Goal: Communication & Community: Share content

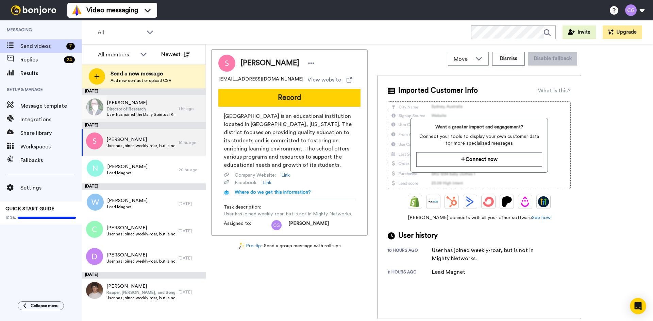
click at [147, 108] on span "Director of Research" at bounding box center [141, 108] width 68 height 5
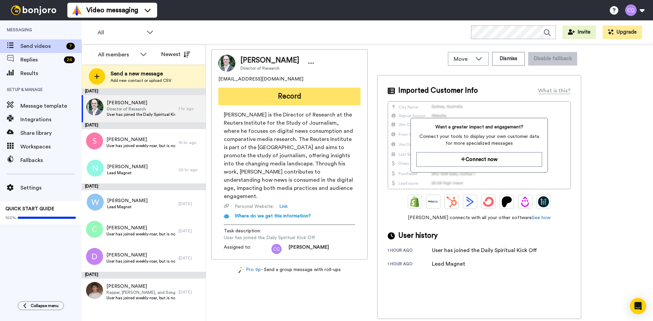
click at [275, 96] on button "Record" at bounding box center [289, 97] width 142 height 18
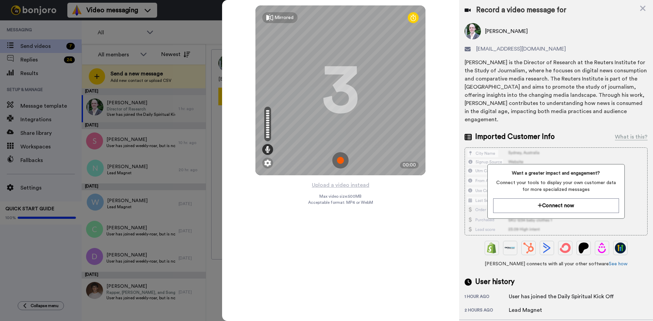
click at [348, 162] on img at bounding box center [340, 160] width 16 height 16
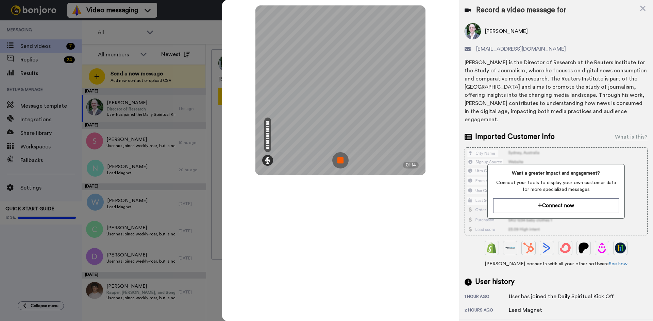
click at [341, 162] on img at bounding box center [340, 160] width 16 height 16
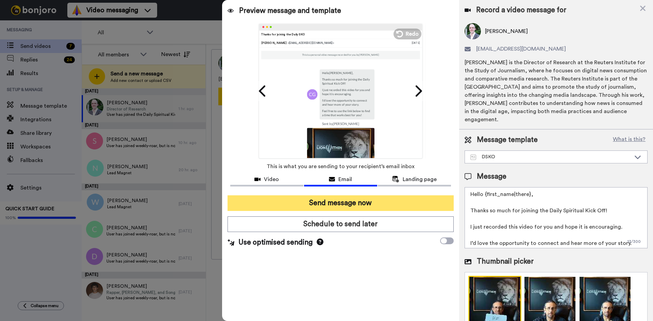
click at [366, 204] on button "Send message now" at bounding box center [341, 204] width 226 height 16
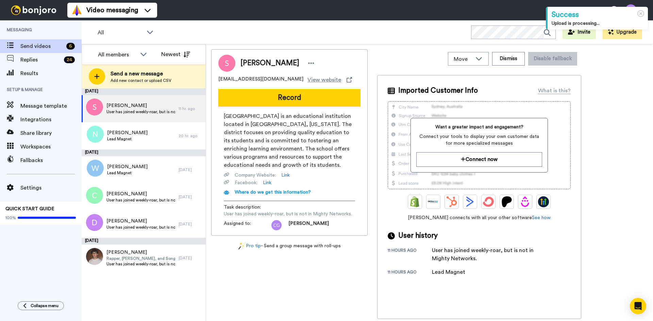
click at [248, 95] on button "Record" at bounding box center [289, 98] width 142 height 18
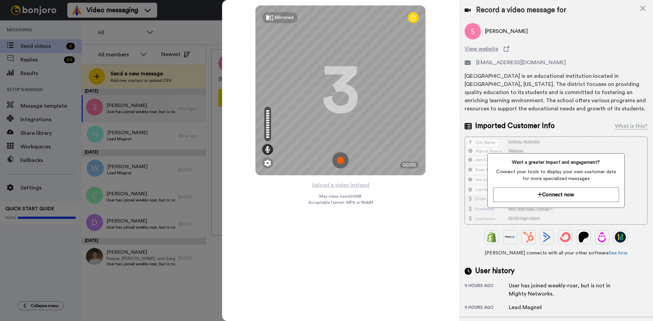
click at [341, 160] on img at bounding box center [340, 160] width 16 height 16
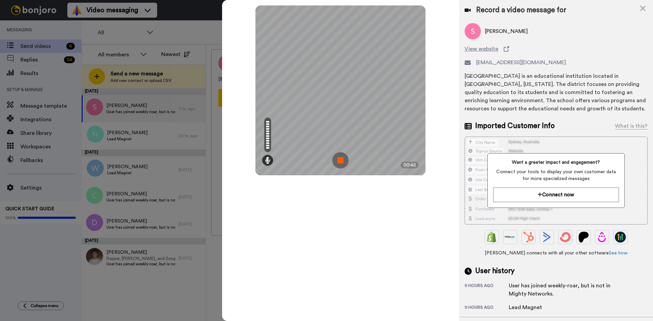
click at [341, 160] on img at bounding box center [340, 160] width 16 height 16
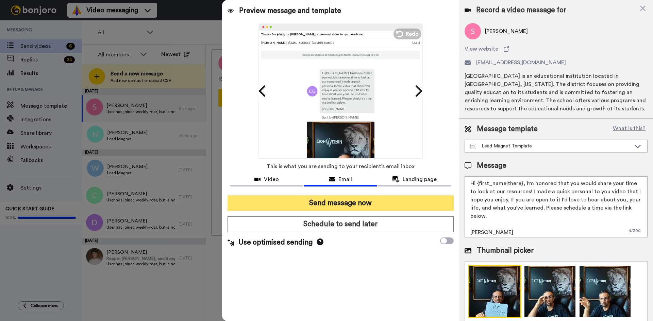
click at [361, 201] on button "Send message now" at bounding box center [341, 204] width 226 height 16
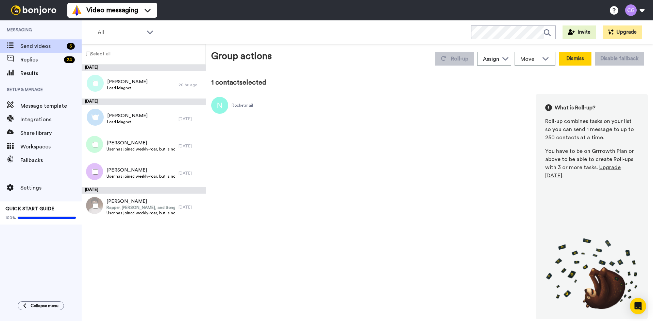
click at [584, 59] on button "Dismiss" at bounding box center [575, 59] width 33 height 14
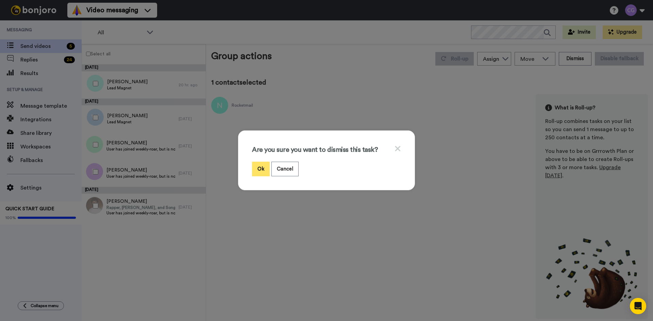
click at [254, 169] on button "Ok" at bounding box center [261, 169] width 18 height 15
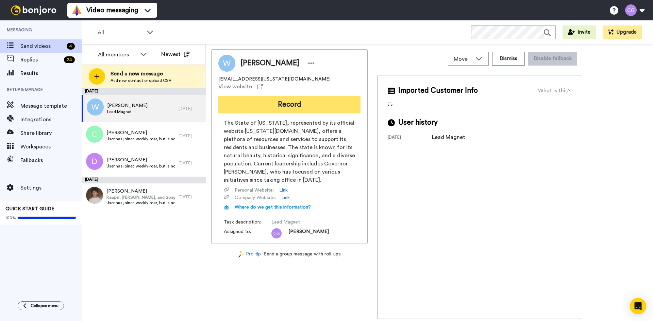
click at [275, 100] on button "Record" at bounding box center [289, 105] width 142 height 18
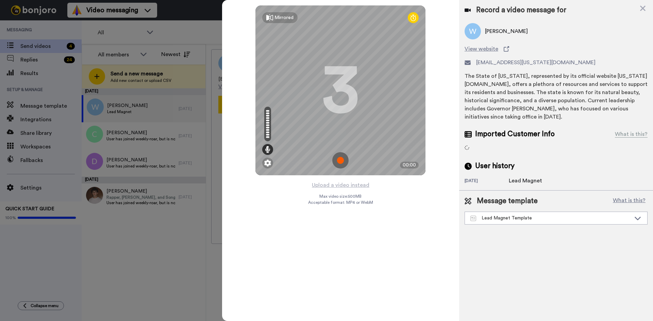
click at [337, 159] on img at bounding box center [340, 160] width 16 height 16
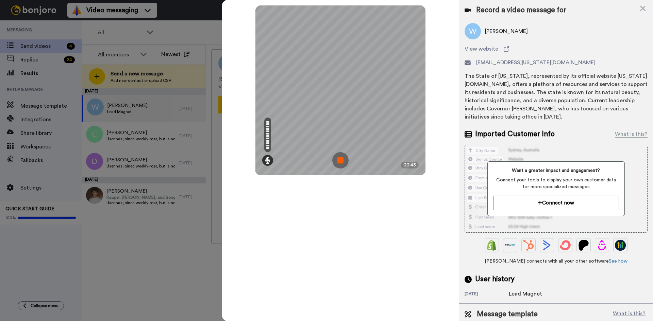
click at [342, 160] on img at bounding box center [340, 160] width 16 height 16
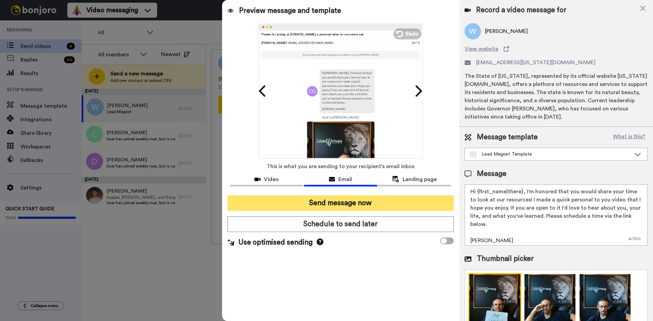
click at [367, 206] on button "Send message now" at bounding box center [341, 204] width 226 height 16
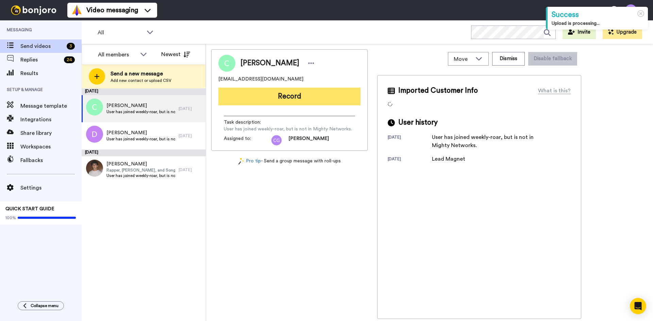
click at [289, 102] on button "Record" at bounding box center [289, 97] width 142 height 18
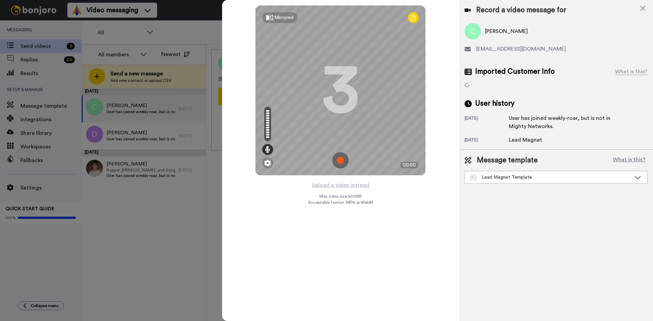
click at [339, 156] on img at bounding box center [340, 160] width 16 height 16
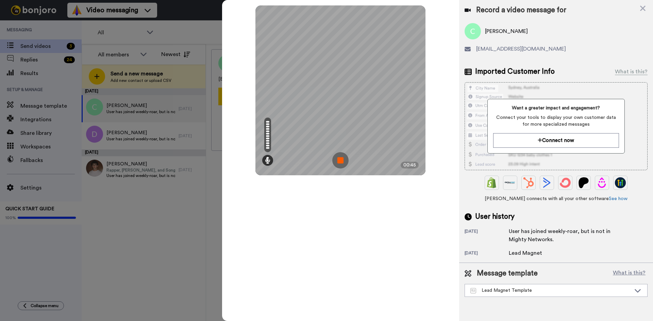
click at [342, 159] on img at bounding box center [340, 160] width 16 height 16
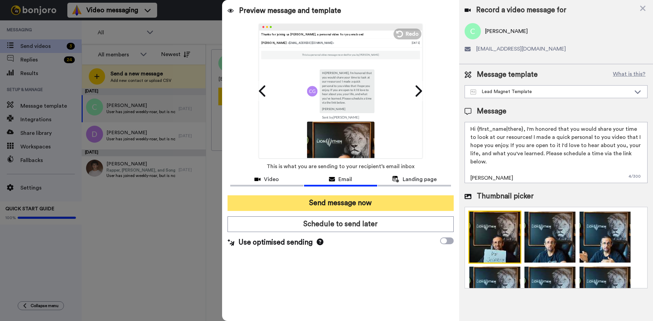
click at [351, 200] on button "Send message now" at bounding box center [341, 204] width 226 height 16
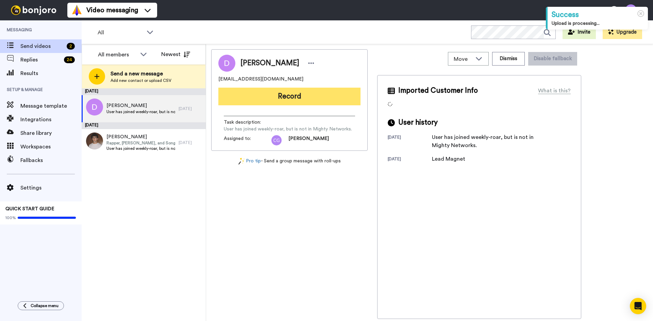
click at [284, 93] on button "Record" at bounding box center [289, 97] width 142 height 18
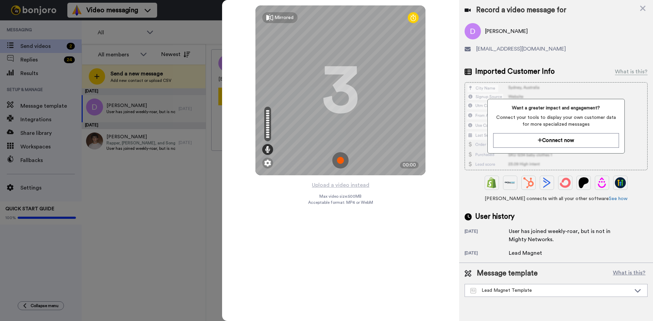
click at [343, 158] on img at bounding box center [340, 160] width 16 height 16
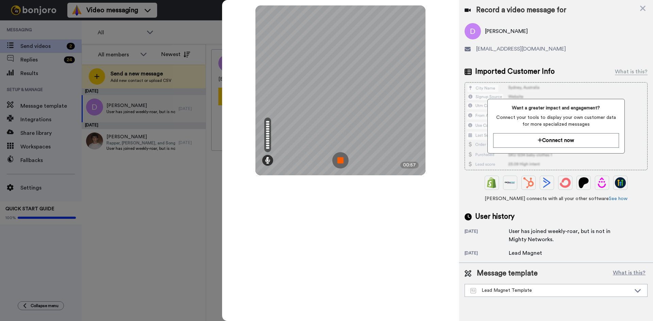
click at [341, 158] on img at bounding box center [340, 160] width 16 height 16
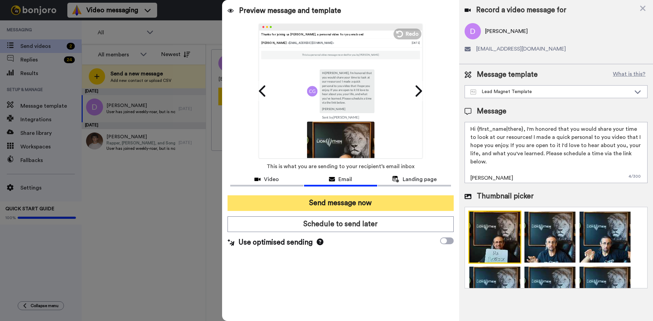
click at [341, 201] on button "Send message now" at bounding box center [341, 204] width 226 height 16
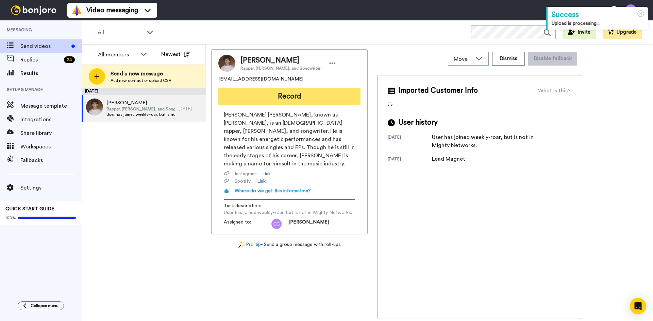
click at [275, 97] on button "Record" at bounding box center [289, 97] width 142 height 18
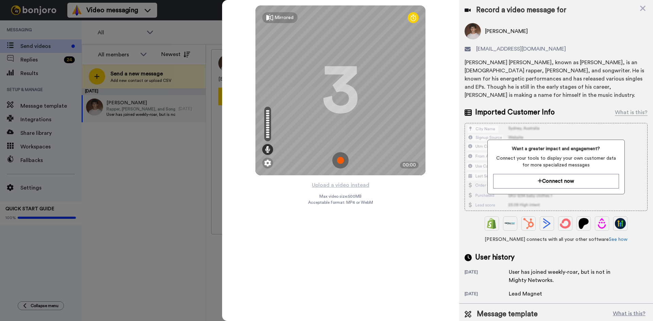
click at [342, 161] on img at bounding box center [340, 160] width 16 height 16
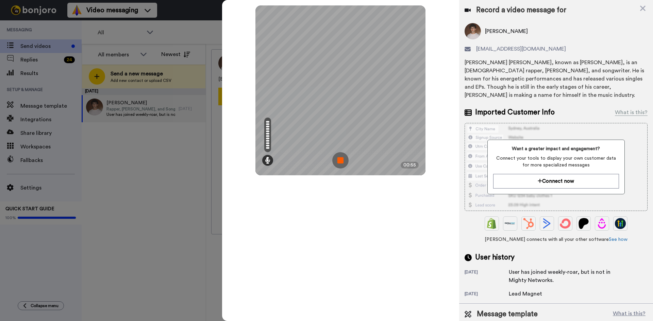
click at [341, 158] on img at bounding box center [340, 160] width 16 height 16
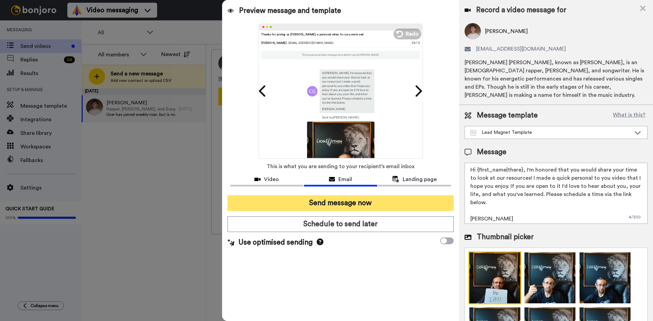
click at [357, 201] on button "Send message now" at bounding box center [341, 204] width 226 height 16
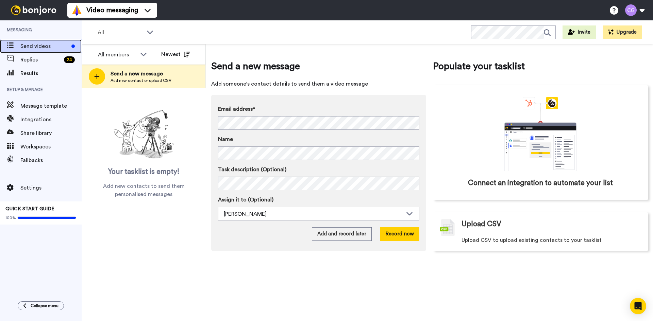
click at [38, 46] on span "Send videos" at bounding box center [44, 46] width 48 height 8
click at [51, 74] on span "Results" at bounding box center [50, 73] width 61 height 8
